Goal: Navigation & Orientation: Find specific page/section

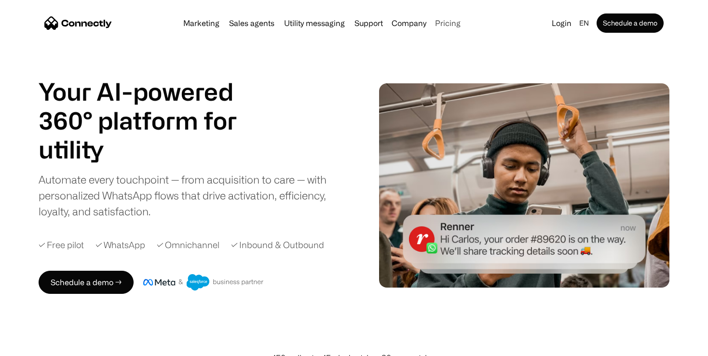
click at [442, 20] on link "Pricing" at bounding box center [447, 23] width 33 height 8
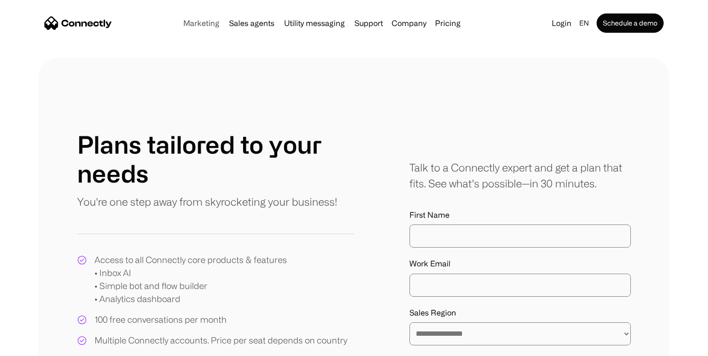
click at [198, 22] on link "Marketing" at bounding box center [201, 23] width 44 height 8
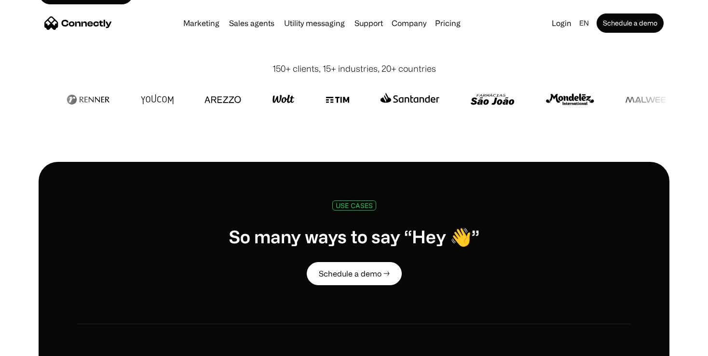
scroll to position [271, 0]
